Goal: Task Accomplishment & Management: Manage account settings

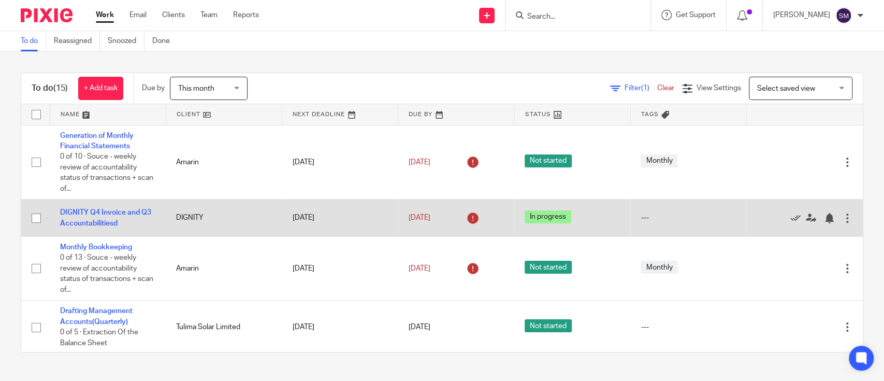
click at [842, 217] on div at bounding box center [847, 218] width 10 height 10
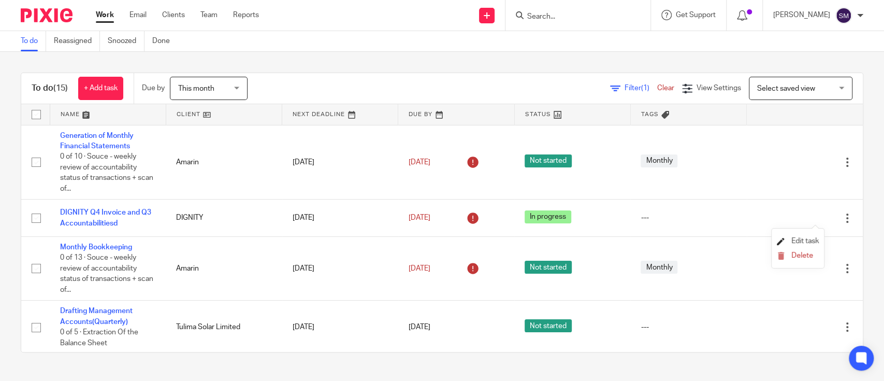
click at [795, 238] on span "Edit task" at bounding box center [805, 240] width 27 height 7
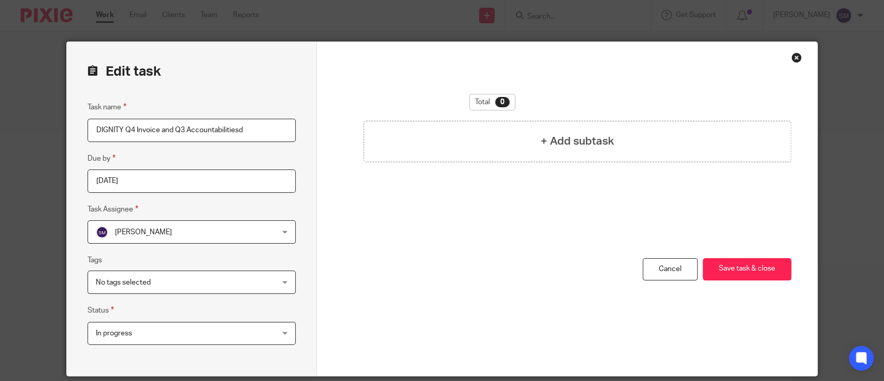
click at [184, 191] on input "[DATE]" at bounding box center [192, 180] width 208 height 23
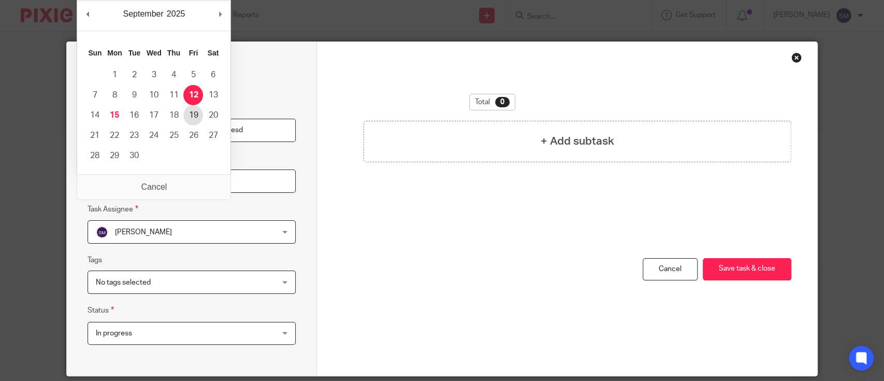
type input "2025-09-19"
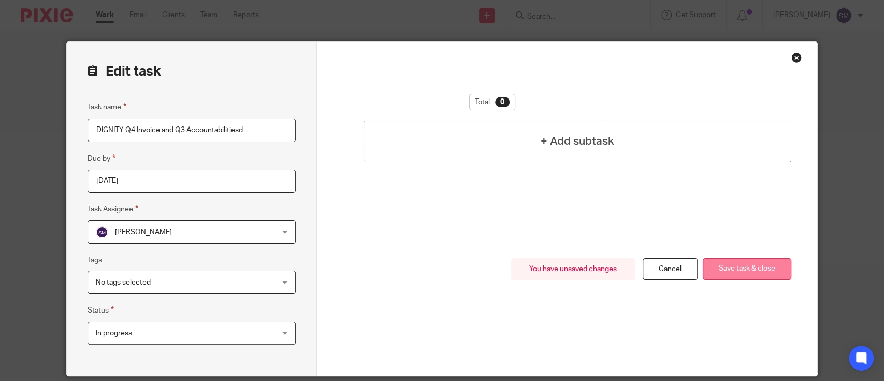
click at [751, 268] on button "Save task & close" at bounding box center [747, 269] width 89 height 22
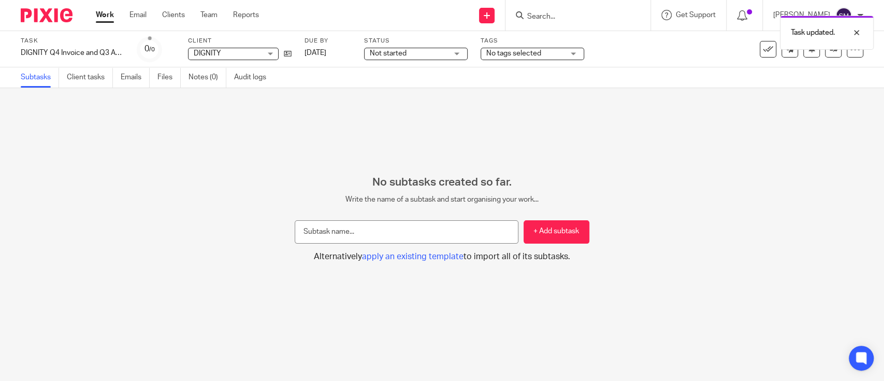
click at [108, 20] on link "Work" at bounding box center [105, 15] width 18 height 10
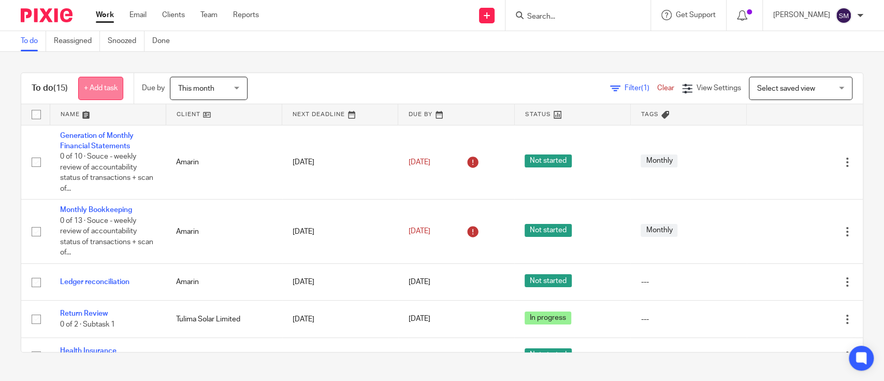
click at [105, 92] on link "+ Add task" at bounding box center [100, 88] width 45 height 23
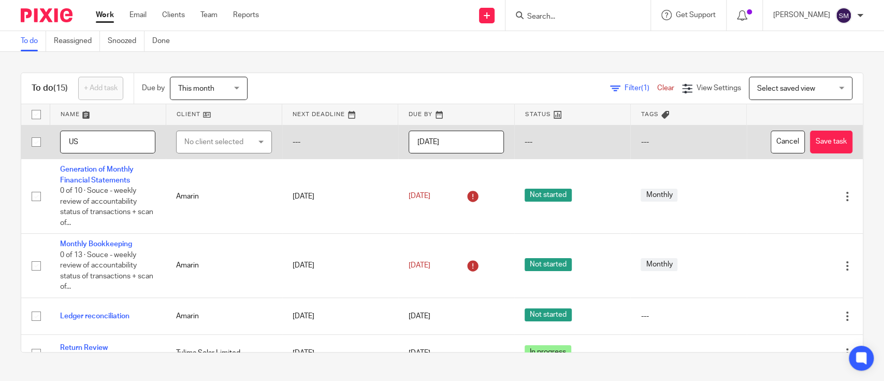
type input "U"
type input "Loan balances reconciliation"
click at [258, 136] on div "No client selected" at bounding box center [223, 142] width 95 height 23
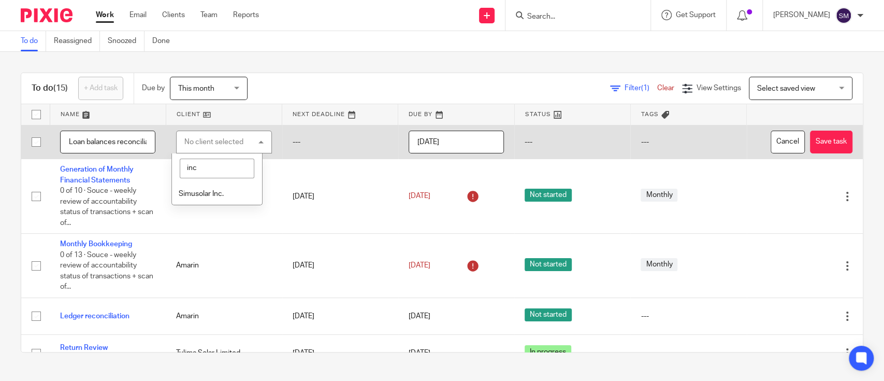
type input "inc"
click at [221, 192] on span "Simusolar Inc." at bounding box center [201, 193] width 45 height 7
click at [810, 138] on button "Save task" at bounding box center [831, 142] width 42 height 23
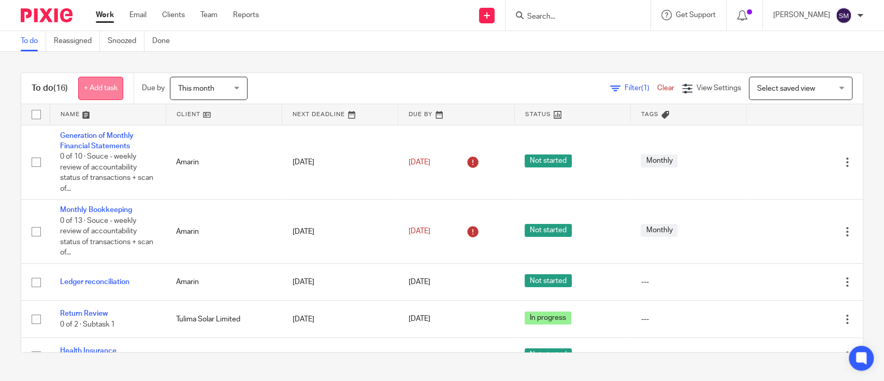
click at [104, 87] on link "+ Add task" at bounding box center [100, 88] width 45 height 23
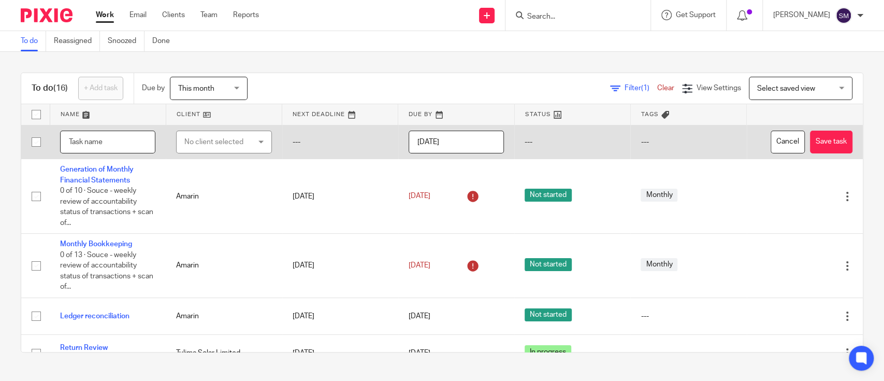
click at [107, 145] on input "text" at bounding box center [107, 142] width 95 height 23
type input "Weekly Cashflow report"
click at [249, 139] on div "No client selected" at bounding box center [223, 142] width 95 height 23
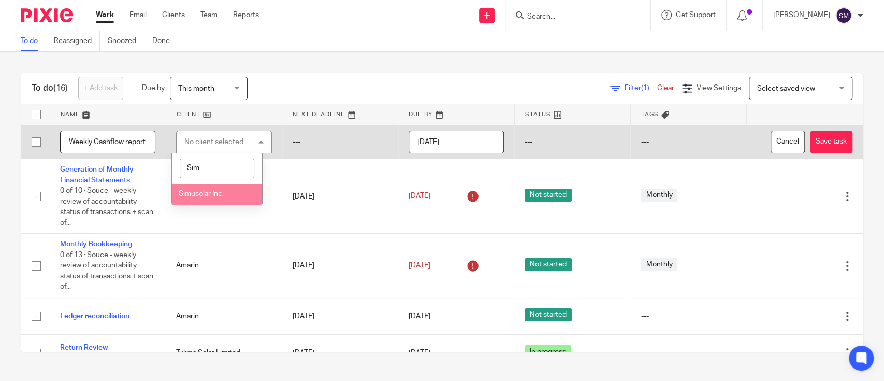
type input "Sim"
click at [215, 197] on span "Simusolar Inc." at bounding box center [201, 193] width 45 height 7
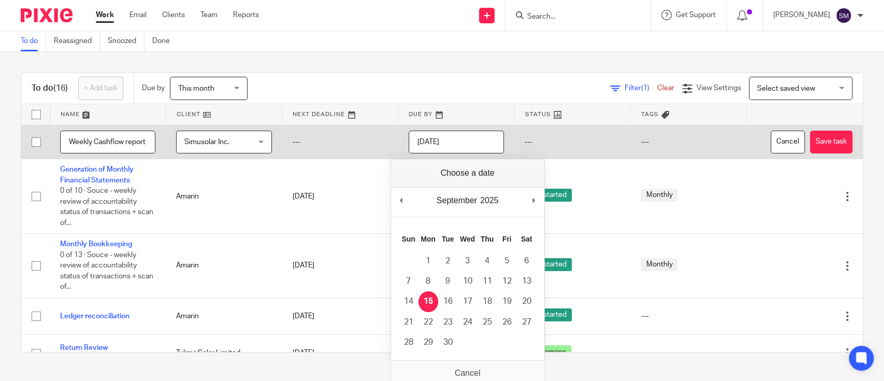
click at [461, 141] on input "[DATE]" at bounding box center [456, 142] width 95 height 23
click at [447, 139] on input "2025-09-18" at bounding box center [456, 142] width 95 height 23
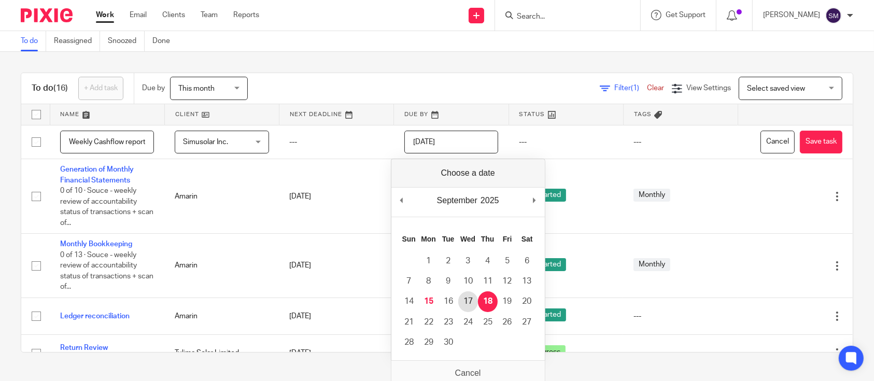
type input "2025-09-17"
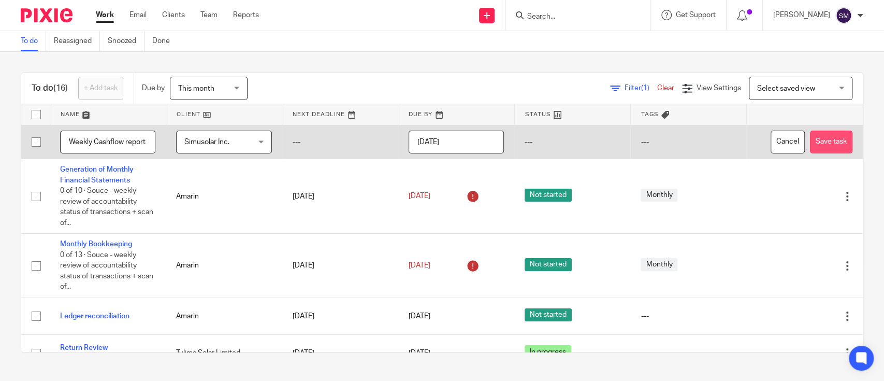
click at [810, 138] on button "Save task" at bounding box center [831, 142] width 42 height 23
type input "Weekly cashflow report and payments"
click at [249, 145] on div "No client selected" at bounding box center [223, 142] width 95 height 23
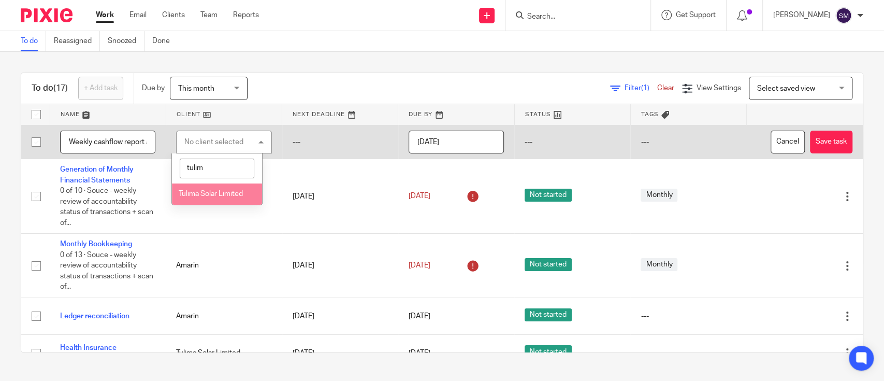
type input "tulim"
click at [202, 197] on li "Tulima Solar Limited" at bounding box center [217, 193] width 90 height 21
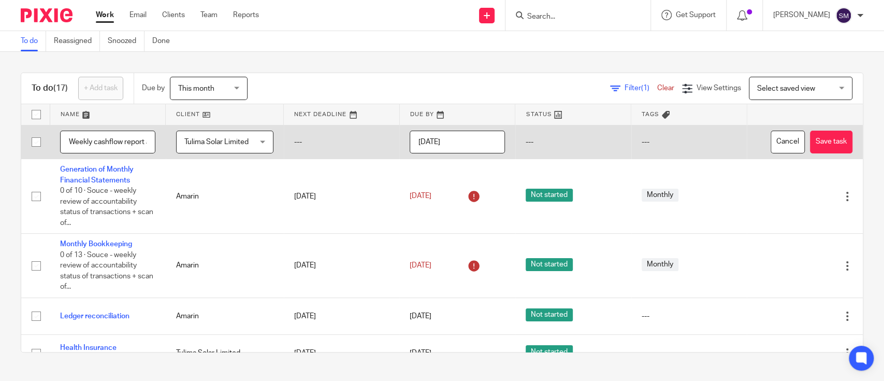
click at [466, 144] on input "[DATE]" at bounding box center [457, 142] width 95 height 23
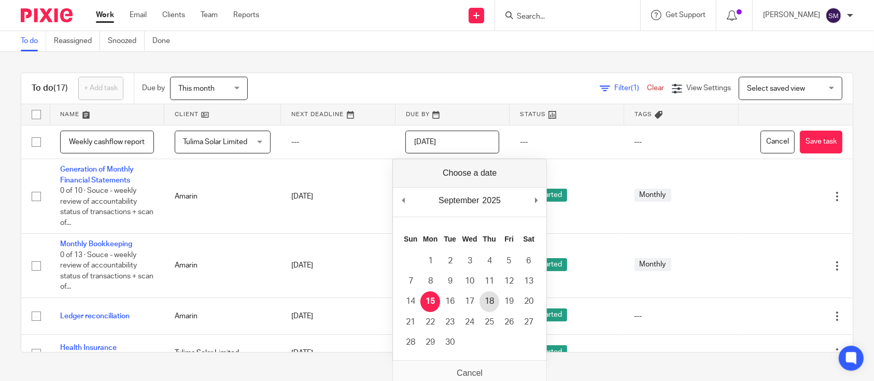
type input "2025-09-18"
drag, startPoint x: 483, startPoint y: 301, endPoint x: 483, endPoint y: 295, distance: 5.2
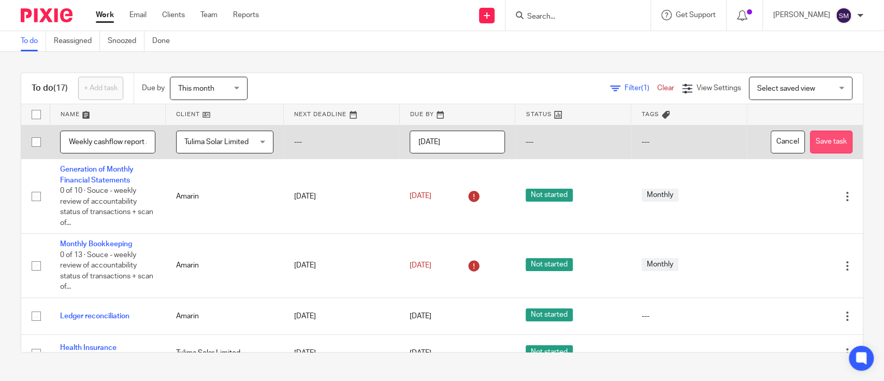
click at [810, 139] on button "Save task" at bounding box center [831, 142] width 42 height 23
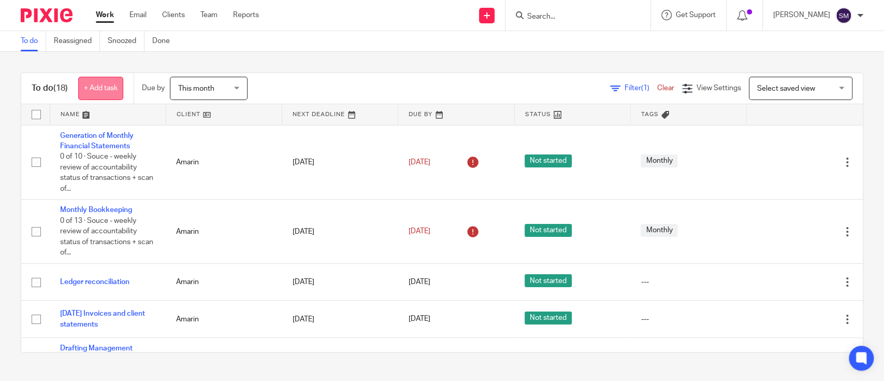
click at [108, 81] on link "+ Add task" at bounding box center [100, 88] width 45 height 23
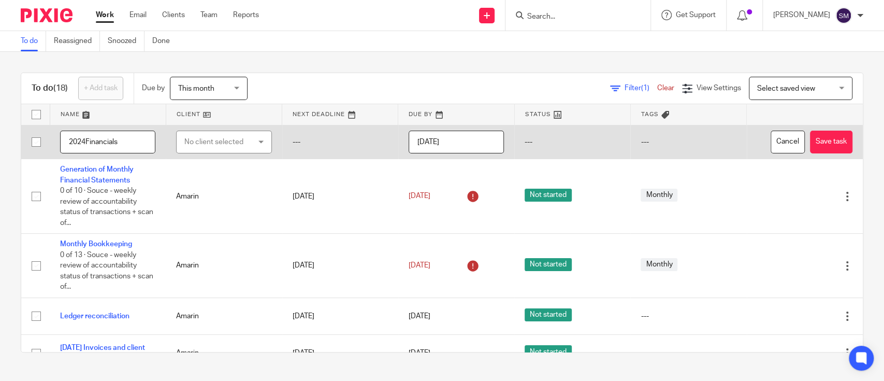
type input "2024Financials"
click at [238, 142] on div "No client selected" at bounding box center [218, 142] width 69 height 22
type input "dign"
click at [227, 193] on li "DIGNITY" at bounding box center [217, 193] width 90 height 21
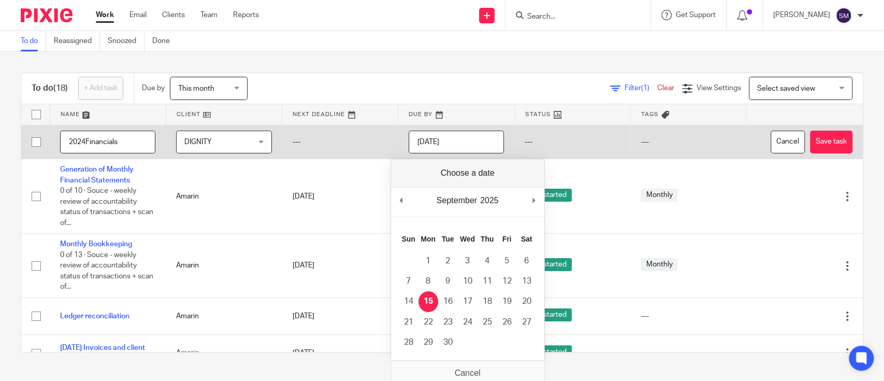
click at [473, 144] on input "[DATE]" at bounding box center [456, 142] width 95 height 23
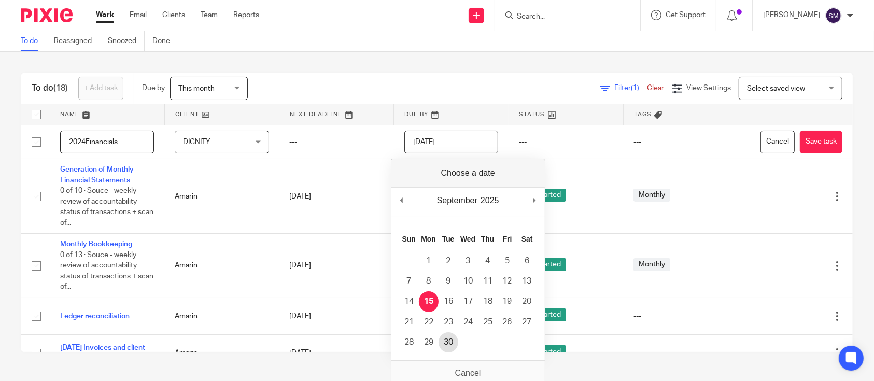
type input "2025-09-30"
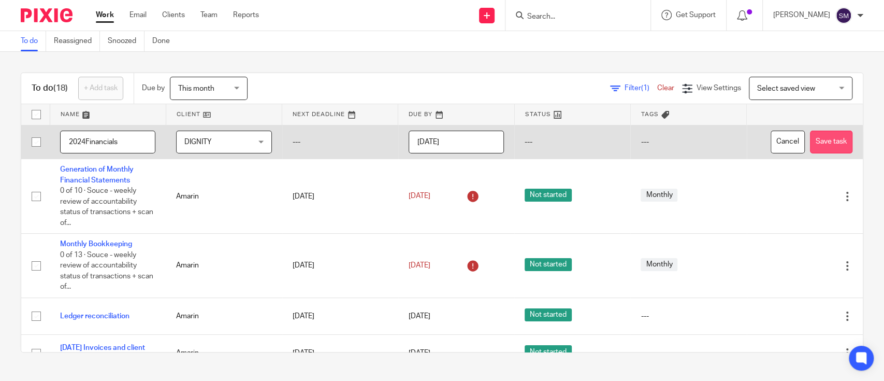
click at [810, 150] on button "Save task" at bounding box center [831, 142] width 42 height 23
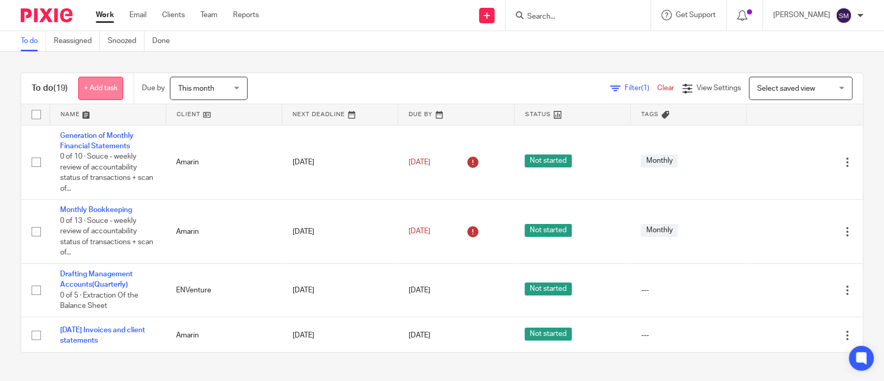
click at [103, 95] on link "+ Add task" at bounding box center [100, 88] width 45 height 23
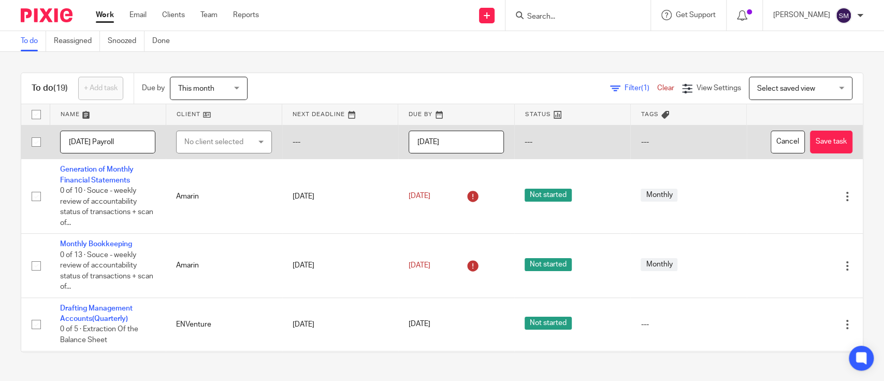
click at [250, 140] on div "No client selected" at bounding box center [223, 142] width 95 height 23
click at [143, 139] on input "2025August Payroll" at bounding box center [107, 142] width 95 height 23
type input "[DATE] Payroll and Invoices"
click at [256, 134] on div "No client selected" at bounding box center [223, 142] width 95 height 23
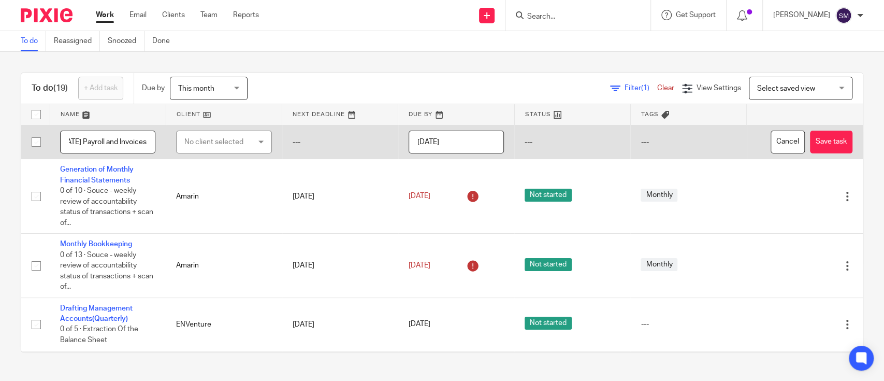
scroll to position [0, 0]
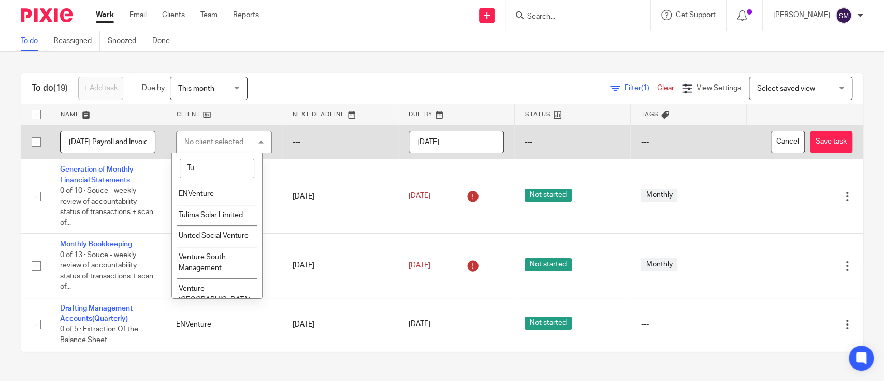
type input "T"
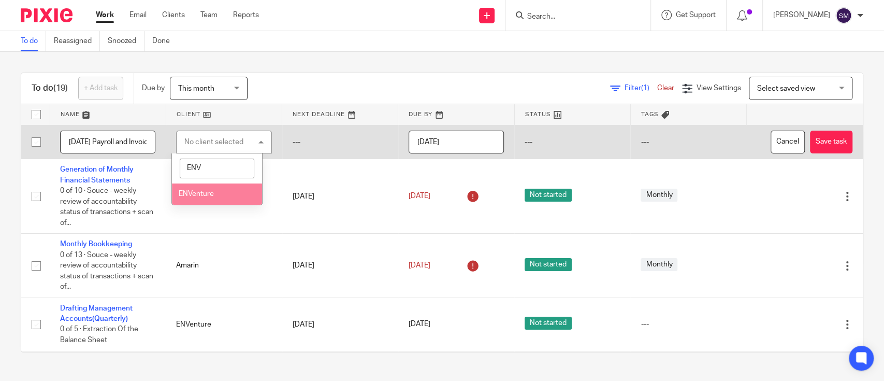
type input "ENV"
click at [228, 198] on li "ENVenture" at bounding box center [217, 193] width 90 height 21
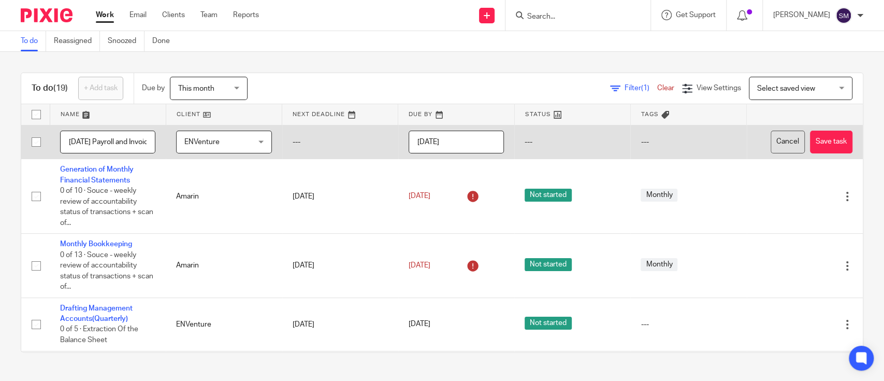
click at [810, 137] on button "Save task" at bounding box center [831, 142] width 42 height 23
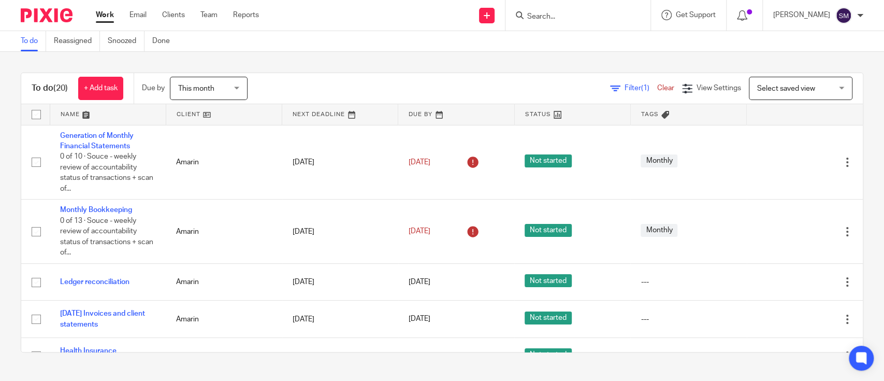
click at [319, 85] on div "Filter (1) Clear View Settings View Settings (1) Filters Clear Save Manage save…" at bounding box center [564, 88] width 597 height 23
click at [103, 96] on link "+ Add task" at bounding box center [100, 88] width 45 height 23
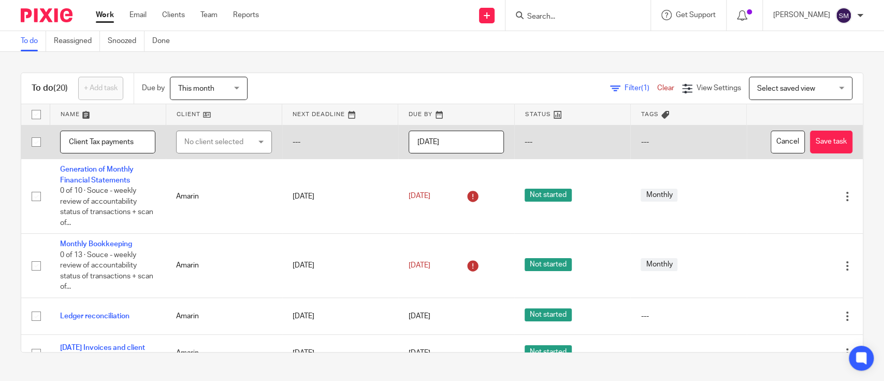
type input "Client Tax payments"
click at [246, 147] on div "No client selected" at bounding box center [223, 142] width 95 height 23
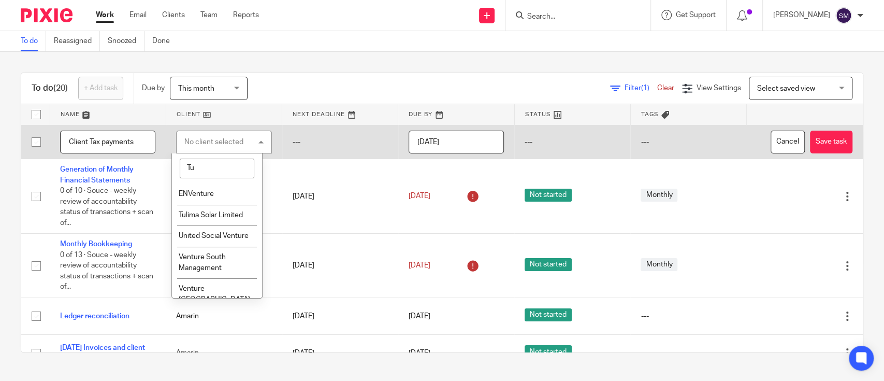
type input "T"
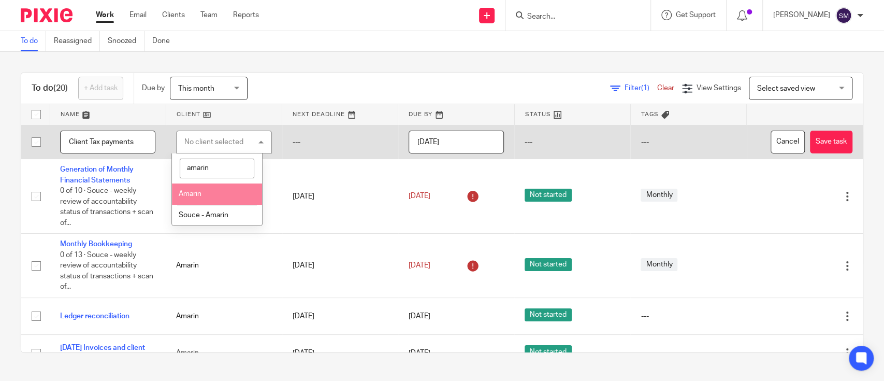
type input "amarin"
click at [196, 201] on li "Amarin" at bounding box center [217, 193] width 90 height 21
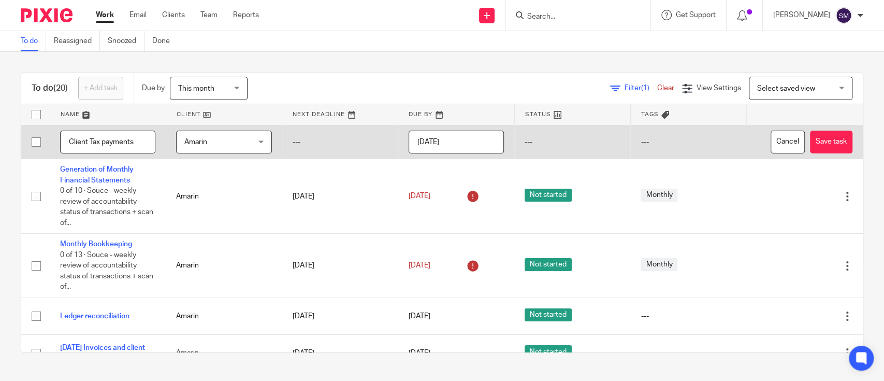
click at [470, 143] on input "[DATE]" at bounding box center [456, 142] width 95 height 23
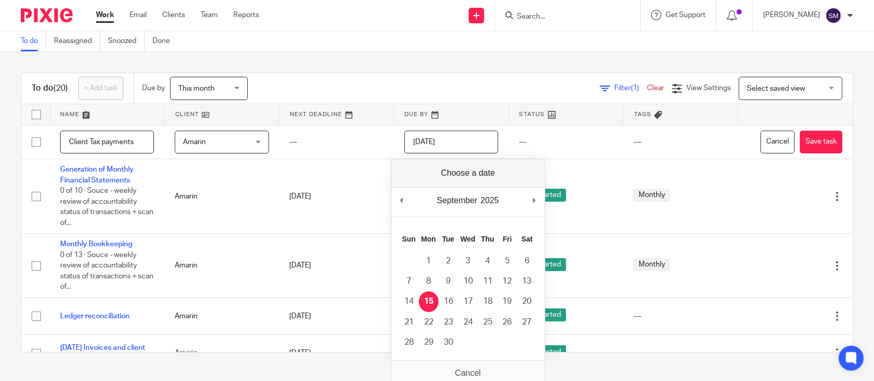
drag, startPoint x: 431, startPoint y: 298, endPoint x: 603, endPoint y: 260, distance: 176.2
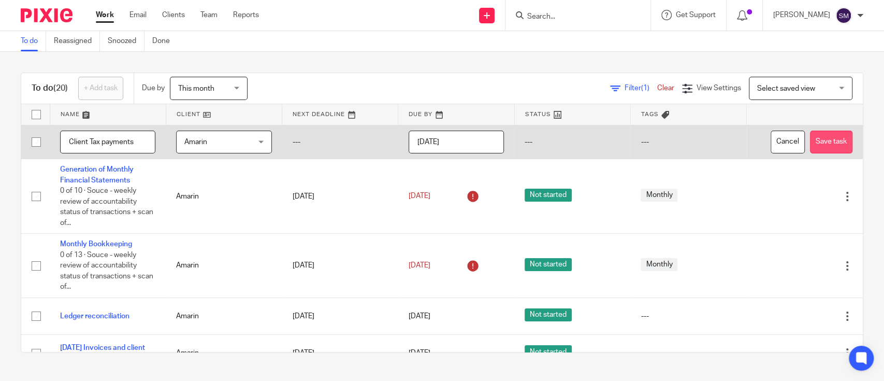
click at [810, 145] on button "Save task" at bounding box center [831, 142] width 42 height 23
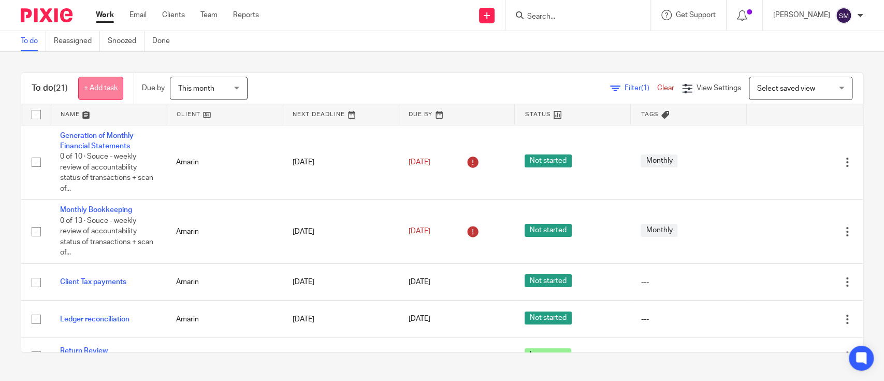
click at [113, 94] on link "+ Add task" at bounding box center [100, 88] width 45 height 23
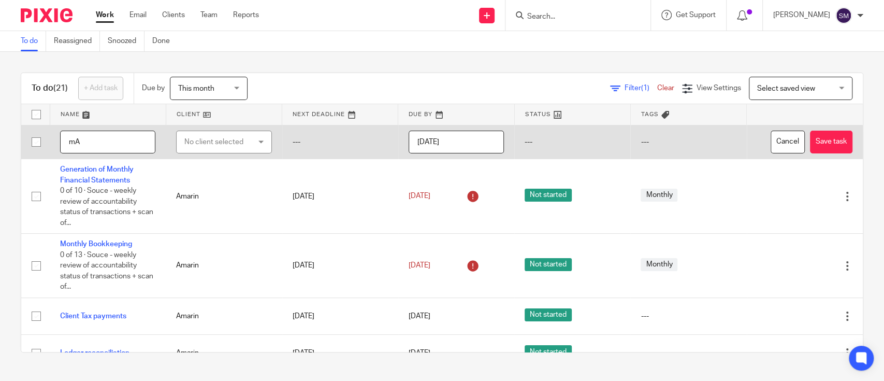
type input "m"
type input "Q"
type input "Management Accounts"
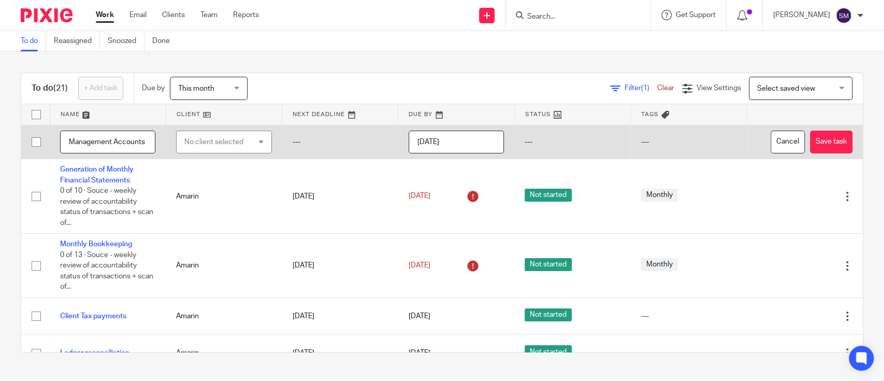
click at [257, 138] on div "No client selected" at bounding box center [223, 142] width 95 height 23
type input "ENV"
click at [210, 202] on li "ENVenture" at bounding box center [217, 193] width 90 height 21
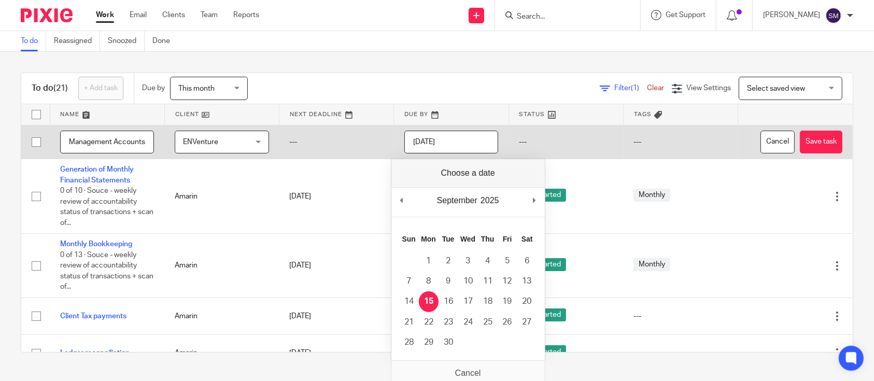
click at [470, 142] on input "[DATE]" at bounding box center [451, 142] width 94 height 23
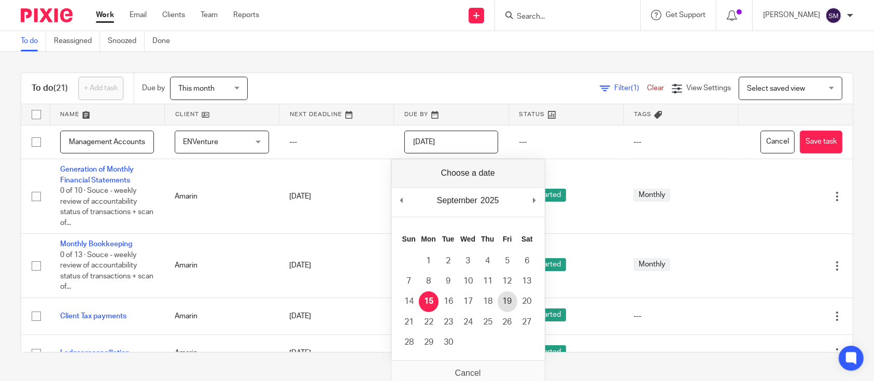
type input "[DATE]"
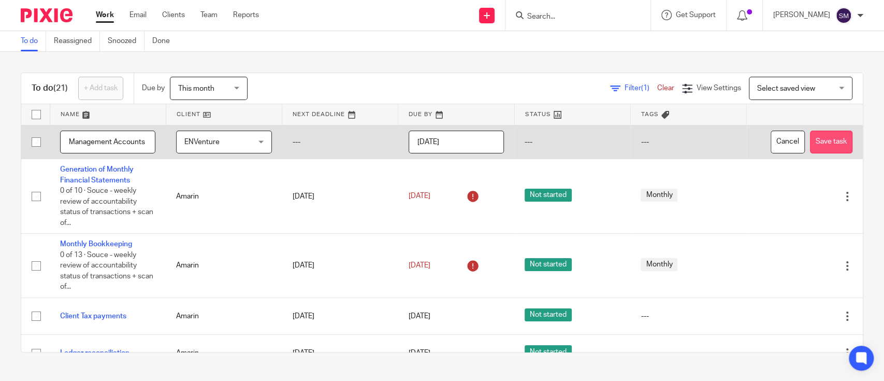
click at [810, 151] on button "Save task" at bounding box center [831, 142] width 42 height 23
